Goal: Task Accomplishment & Management: Use online tool/utility

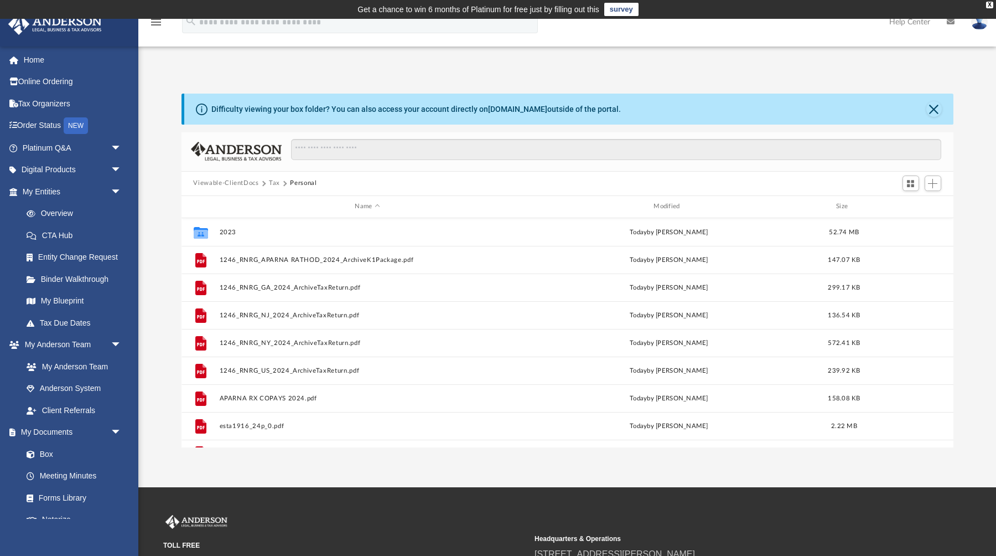
scroll to position [251, 772]
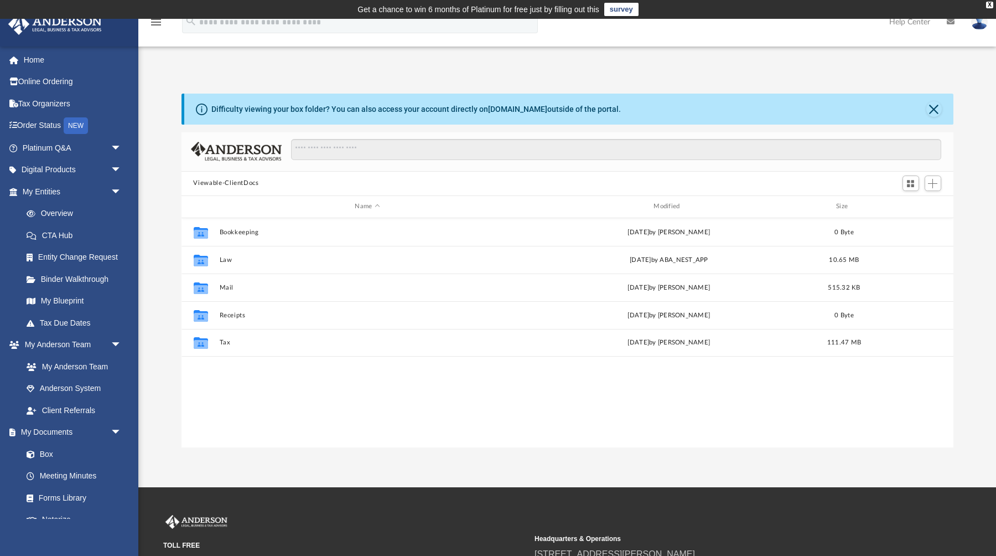
scroll to position [251, 772]
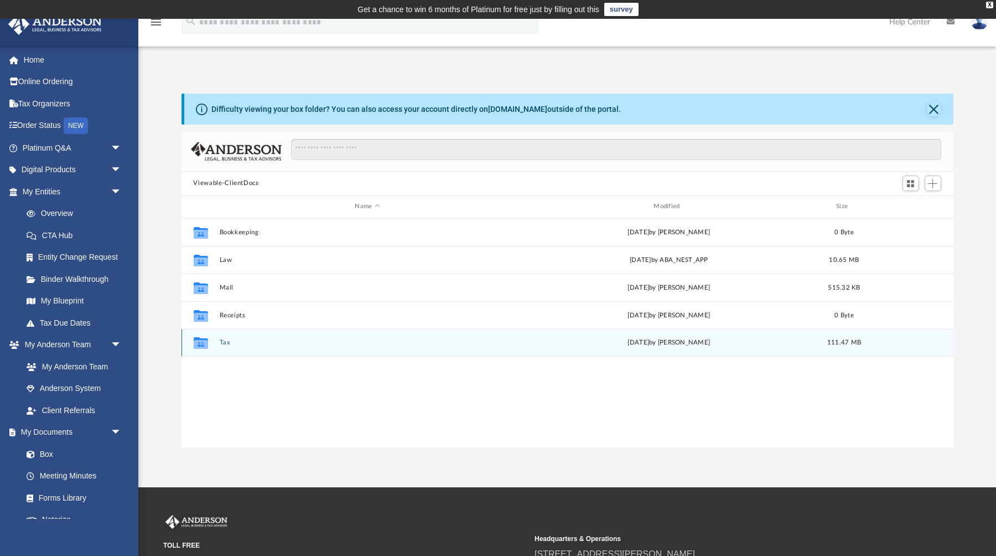
click at [218, 343] on div "Collaborated Folder Tax Tue Sep 23 2025 by Aparna Rathod 111.47 MB" at bounding box center [568, 343] width 772 height 28
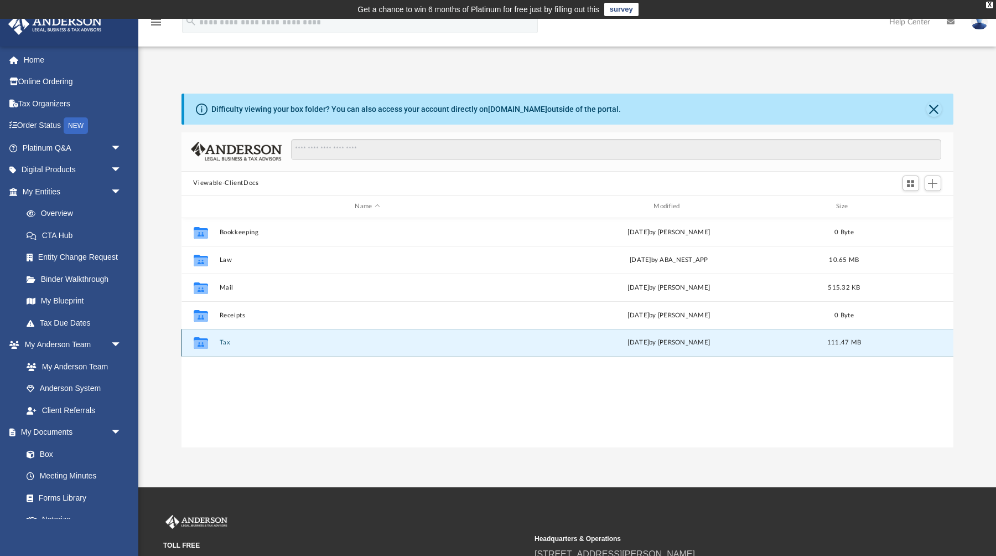
click at [225, 343] on button "Tax" at bounding box center [367, 342] width 297 height 7
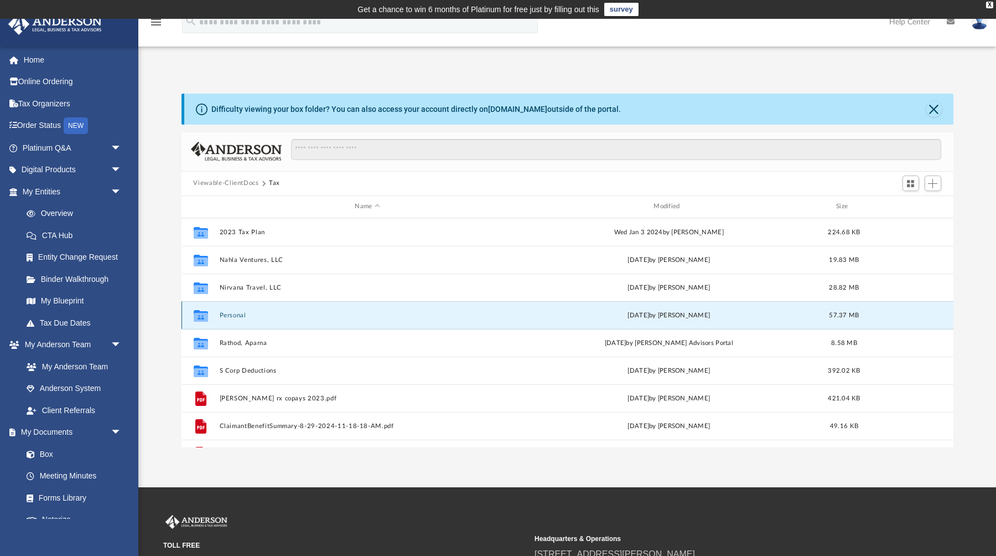
click at [221, 316] on button "Personal" at bounding box center [367, 314] width 297 height 7
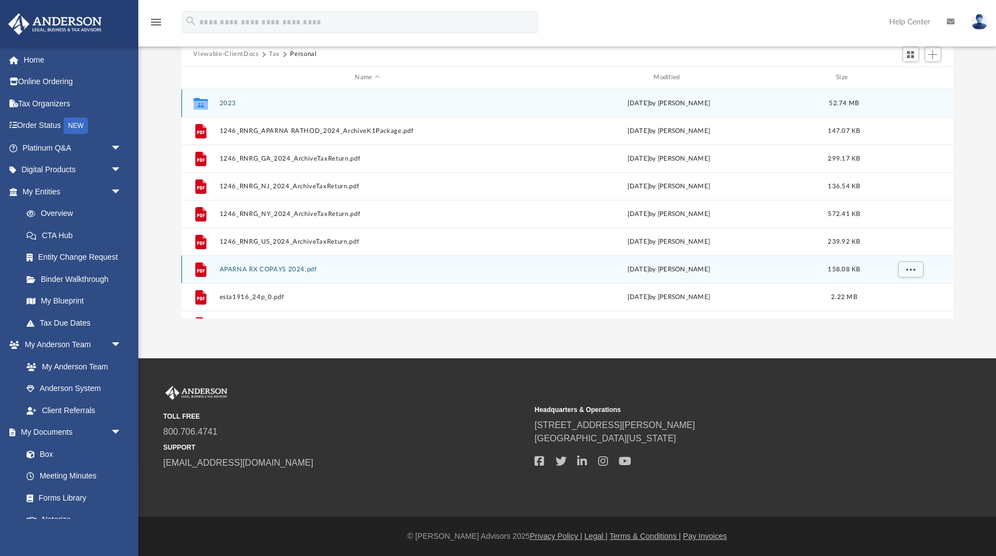
scroll to position [19, 0]
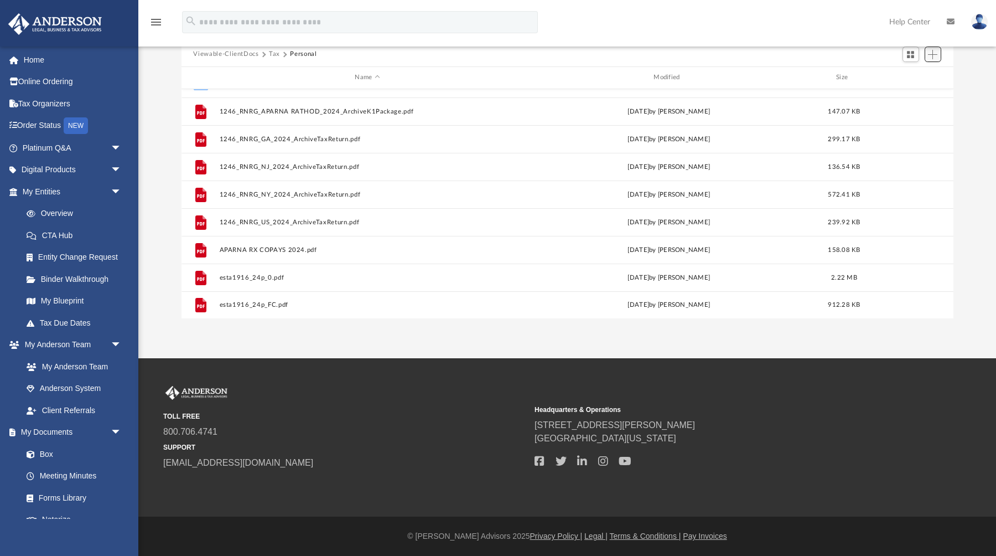
click at [927, 56] on button "Add" at bounding box center [933, 53] width 17 height 15
click at [924, 74] on li "Upload" at bounding box center [917, 76] width 35 height 12
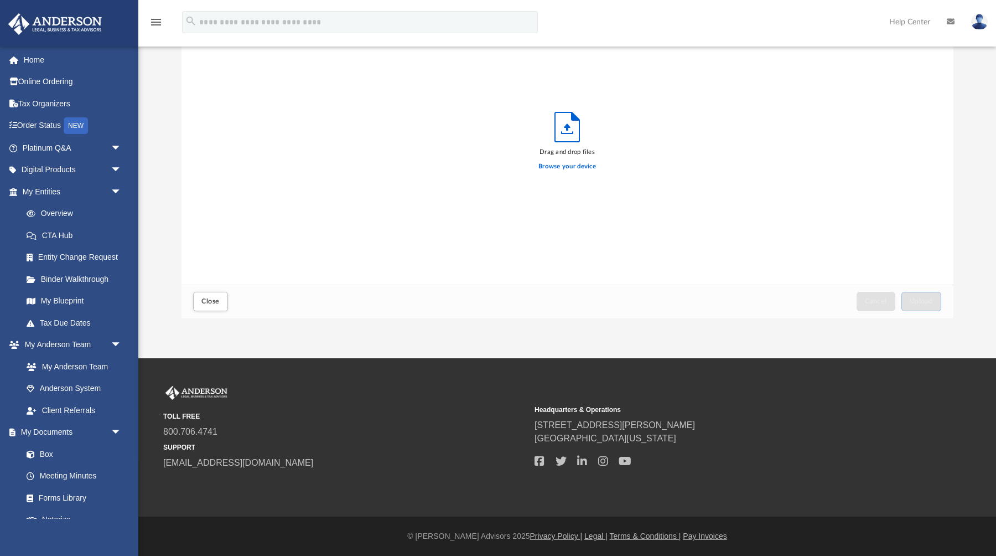
scroll to position [281, 772]
click at [568, 168] on label "Browse your device" at bounding box center [568, 167] width 58 height 10
click at [0, 0] on input "Browse your device" at bounding box center [0, 0] width 0 height 0
click at [915, 303] on span "Upload" at bounding box center [921, 301] width 23 height 7
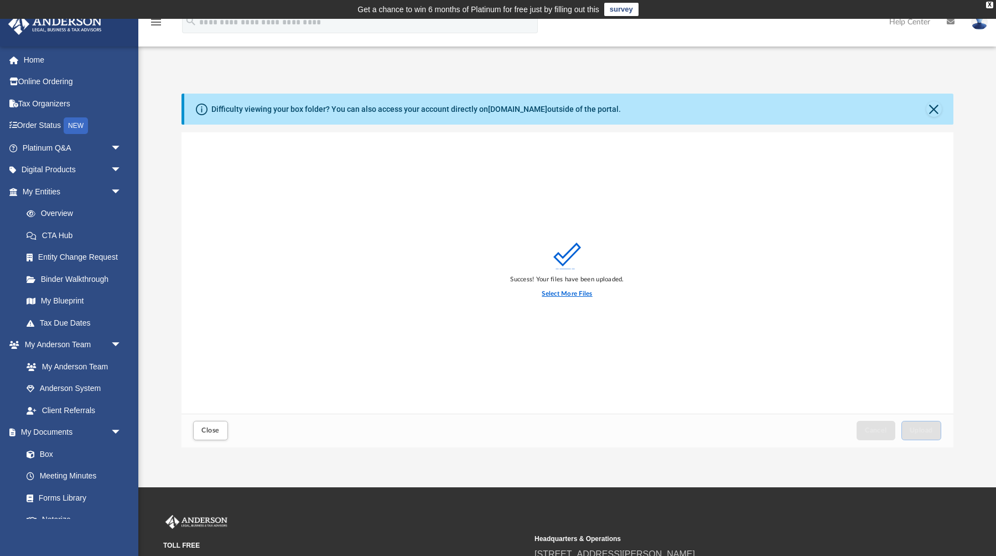
click at [566, 293] on label "Select More Files" at bounding box center [567, 294] width 50 height 10
click at [0, 0] on input "Select More Files" at bounding box center [0, 0] width 0 height 0
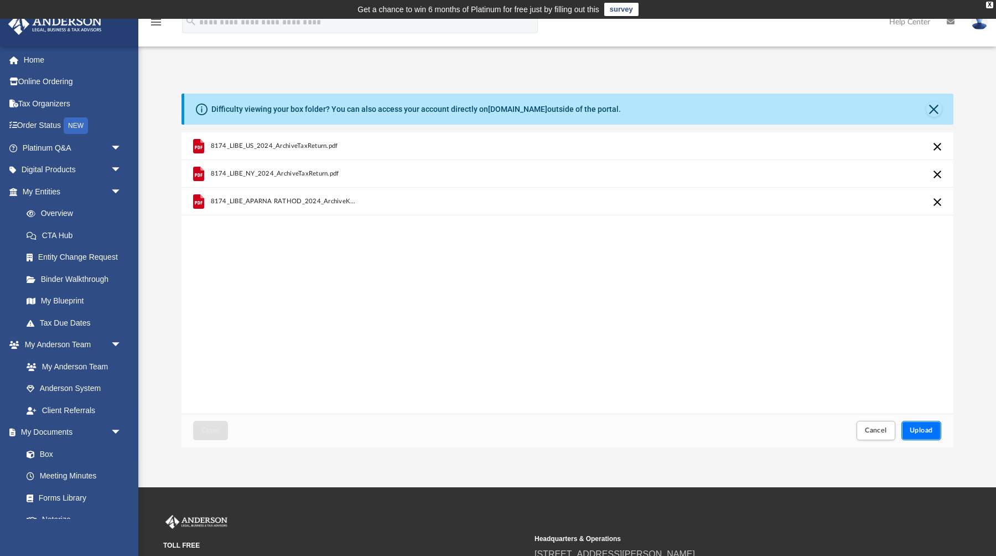
click at [924, 431] on span "Upload" at bounding box center [921, 430] width 23 height 7
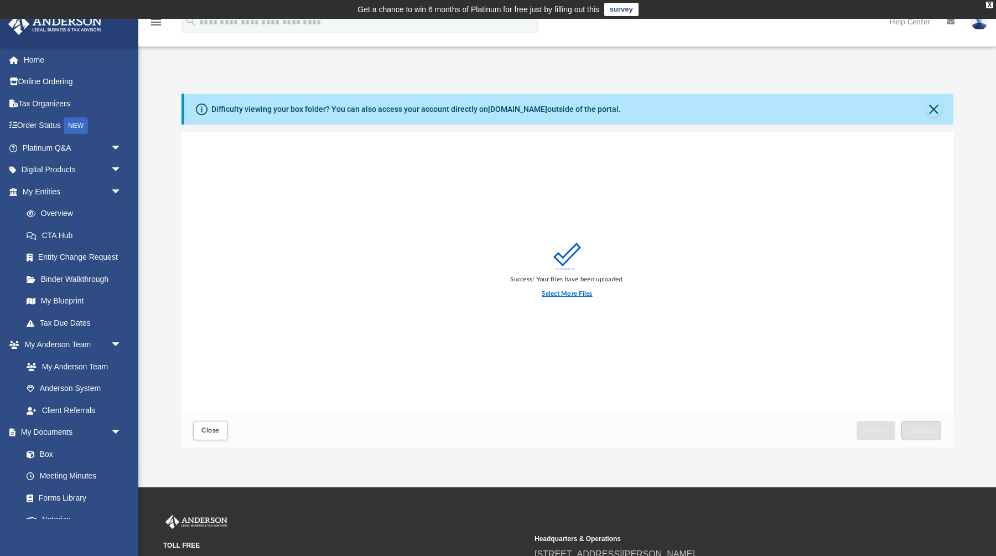
click at [575, 296] on label "Select More Files" at bounding box center [567, 294] width 50 height 10
click at [0, 0] on input "Select More Files" at bounding box center [0, 0] width 0 height 0
click at [925, 432] on span "Upload" at bounding box center [921, 430] width 23 height 7
click at [214, 433] on span "Close" at bounding box center [210, 430] width 18 height 7
